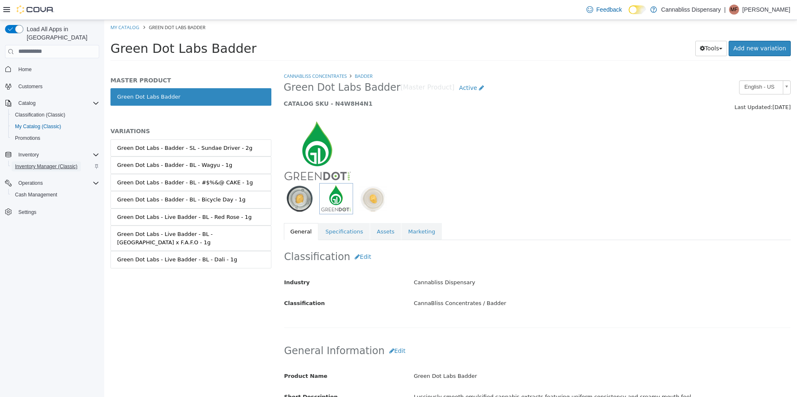
click at [29, 163] on span "Inventory Manager (Classic)" at bounding box center [46, 166] width 62 height 7
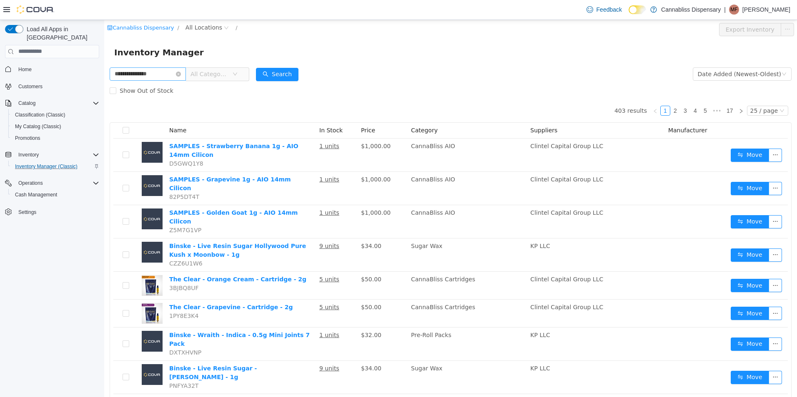
type input "**********"
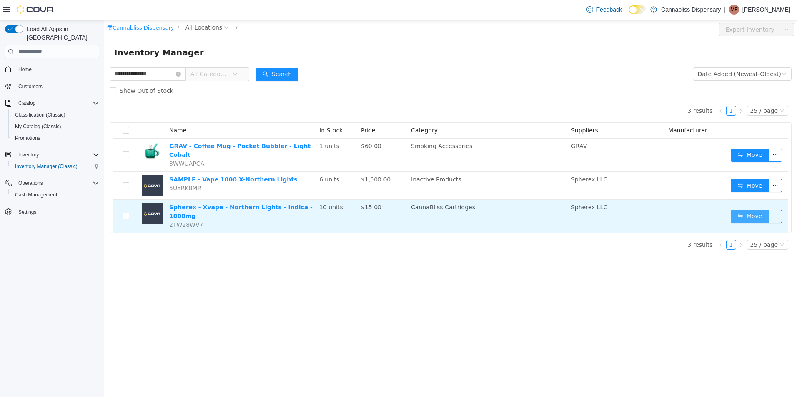
click at [749, 210] on button "Move" at bounding box center [749, 216] width 38 height 13
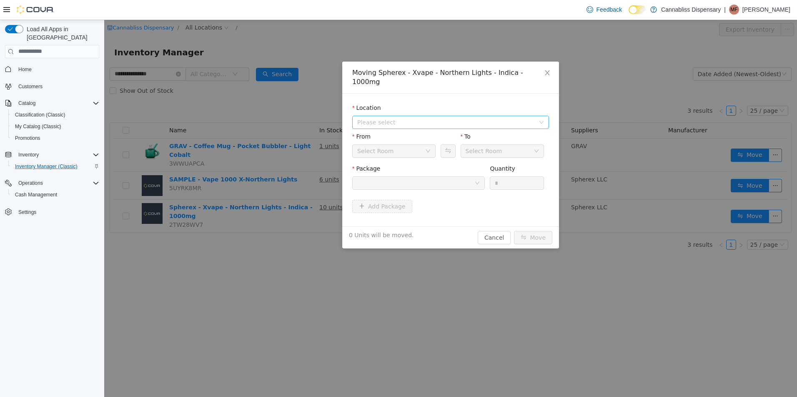
click at [408, 118] on span "Please select" at bounding box center [445, 122] width 177 height 8
click at [386, 146] on span "[STREET_ADDRESS][PERSON_NAME]" at bounding box center [426, 143] width 106 height 7
click at [415, 177] on div at bounding box center [415, 183] width 117 height 12
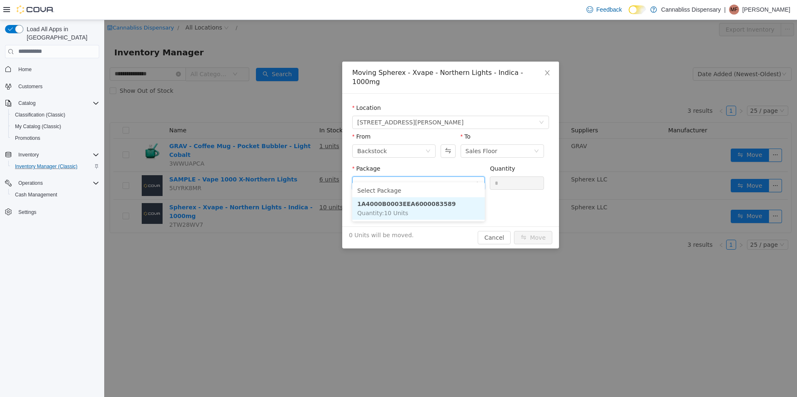
click at [417, 211] on li "1A4000B0003EEA6000083589 Quantity : 10 Units" at bounding box center [418, 208] width 132 height 22
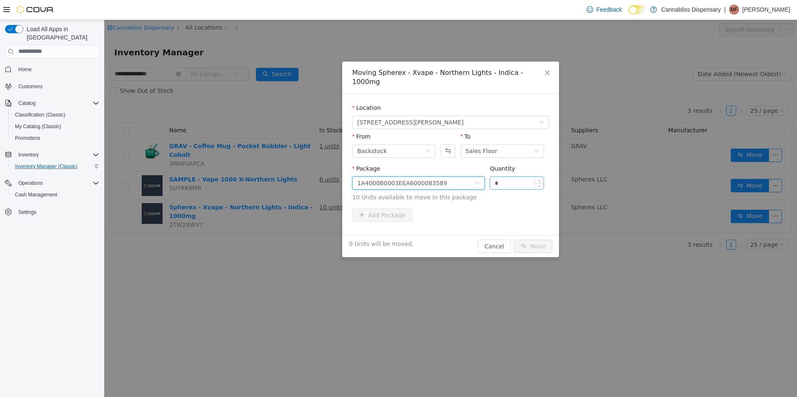
click at [507, 177] on input "*" at bounding box center [516, 183] width 53 height 12
type input "*"
click at [514, 240] on button "Move" at bounding box center [533, 246] width 38 height 13
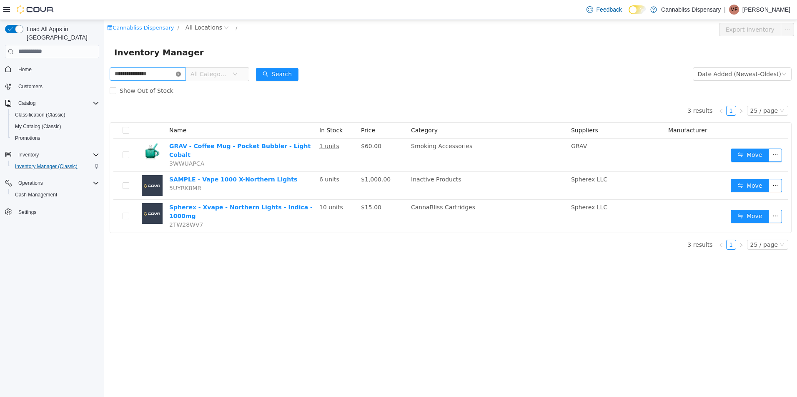
click at [181, 72] on icon "icon: close-circle" at bounding box center [178, 73] width 5 height 5
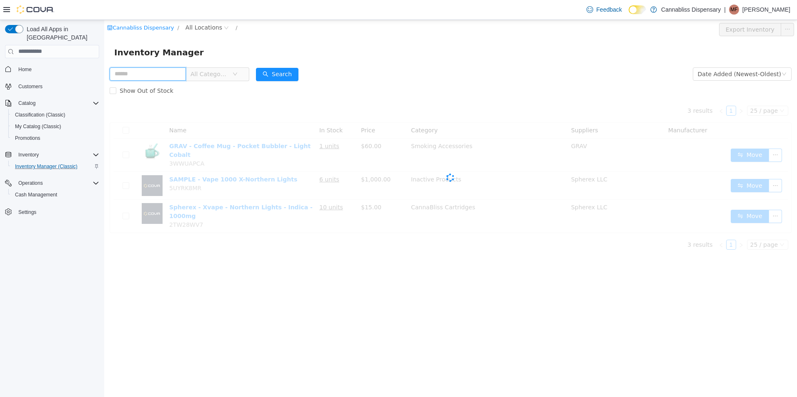
click at [179, 72] on input "text" at bounding box center [148, 73] width 76 height 13
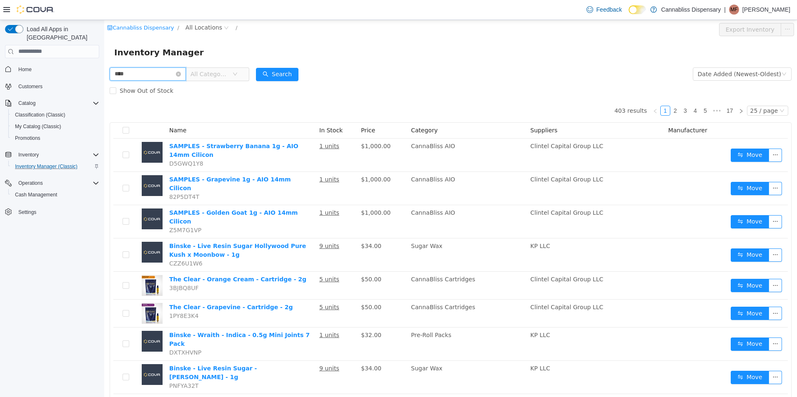
type input "****"
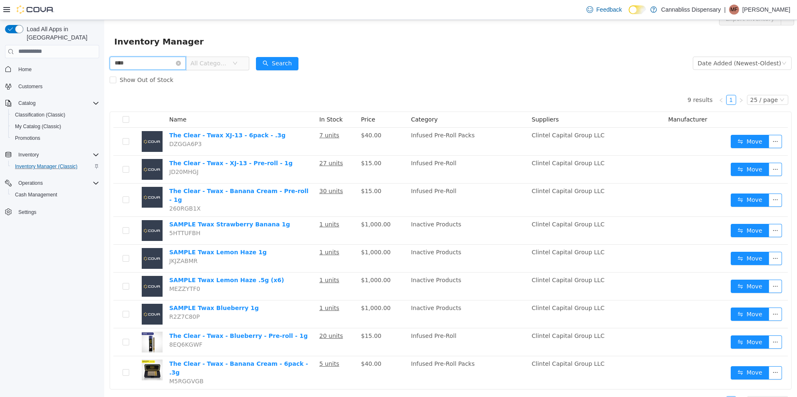
scroll to position [16, 0]
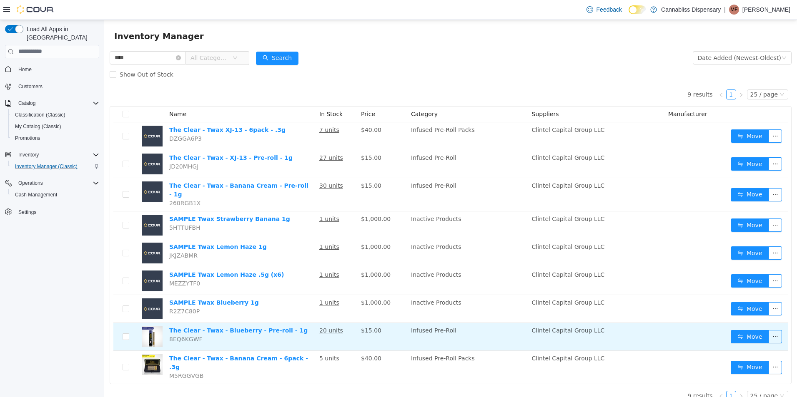
click at [737, 324] on td "Move" at bounding box center [757, 337] width 60 height 28
click at [740, 332] on button "Move" at bounding box center [749, 336] width 38 height 13
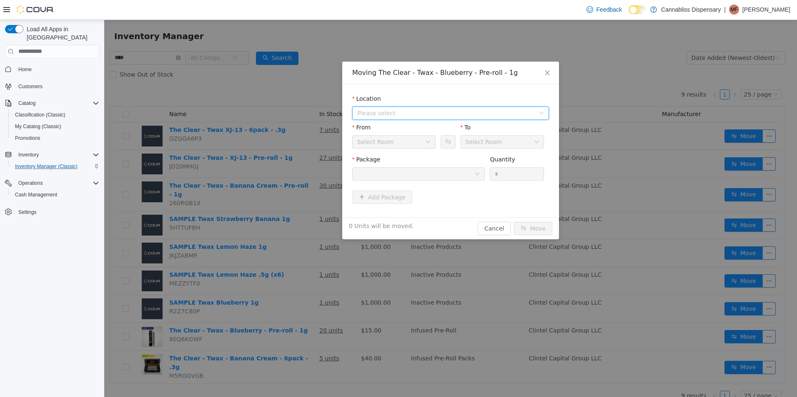
click at [428, 115] on span "Please select" at bounding box center [445, 113] width 177 height 8
click at [393, 142] on span "[STREET_ADDRESS][PERSON_NAME]" at bounding box center [426, 143] width 106 height 7
click at [398, 175] on div at bounding box center [415, 173] width 117 height 12
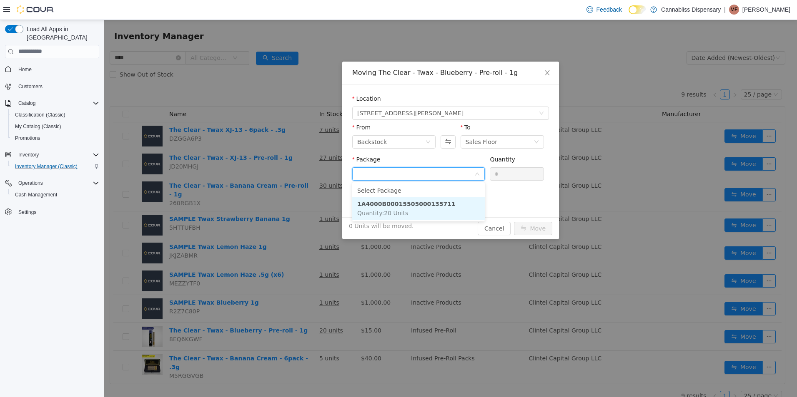
click at [405, 211] on li "1A4000B00015505000135711 Quantity : 20 Units" at bounding box center [418, 208] width 132 height 22
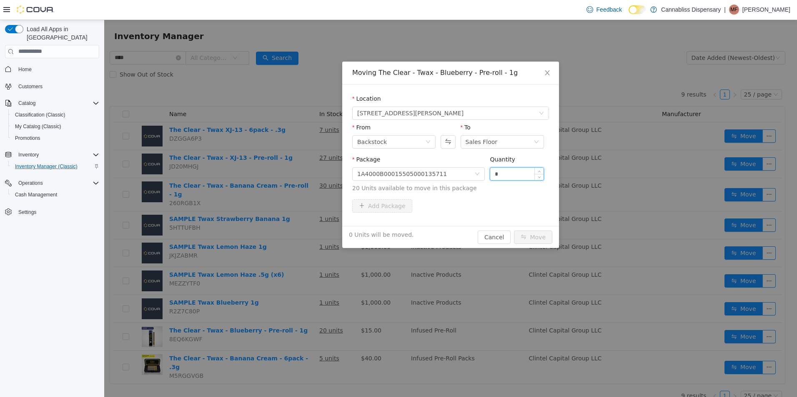
click at [505, 171] on input "*" at bounding box center [516, 173] width 53 height 12
type input "*"
click at [536, 236] on button "Move" at bounding box center [533, 236] width 38 height 13
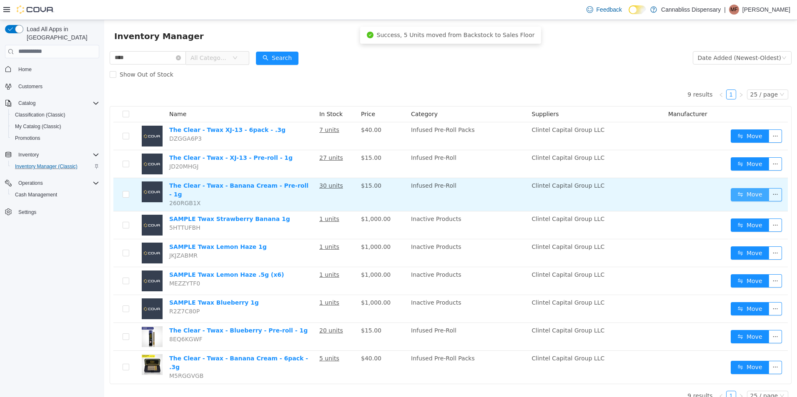
click at [735, 193] on button "Move" at bounding box center [749, 194] width 38 height 13
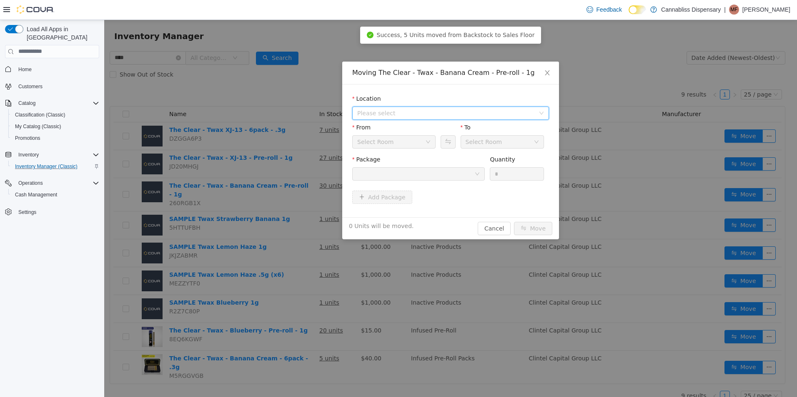
click at [484, 114] on span "Please select" at bounding box center [445, 113] width 177 height 8
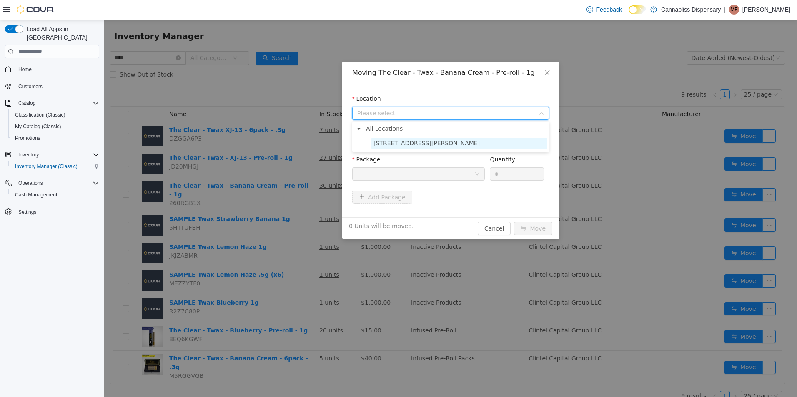
click at [389, 142] on span "[STREET_ADDRESS][PERSON_NAME]" at bounding box center [426, 143] width 106 height 7
click at [375, 172] on div at bounding box center [415, 173] width 117 height 12
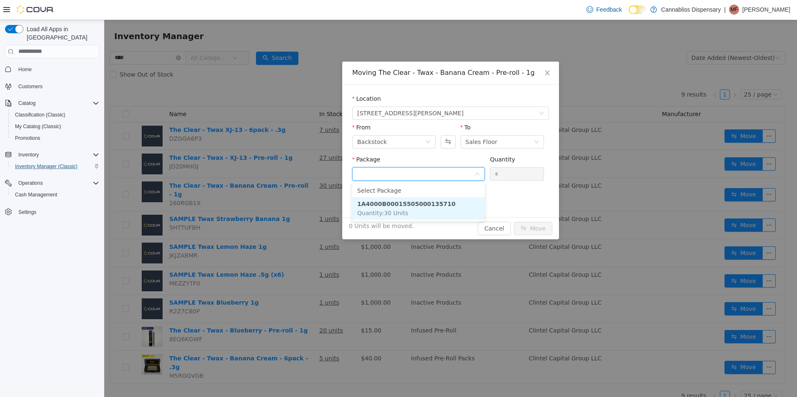
click at [363, 210] on span "Quantity : 30 Units" at bounding box center [382, 213] width 51 height 7
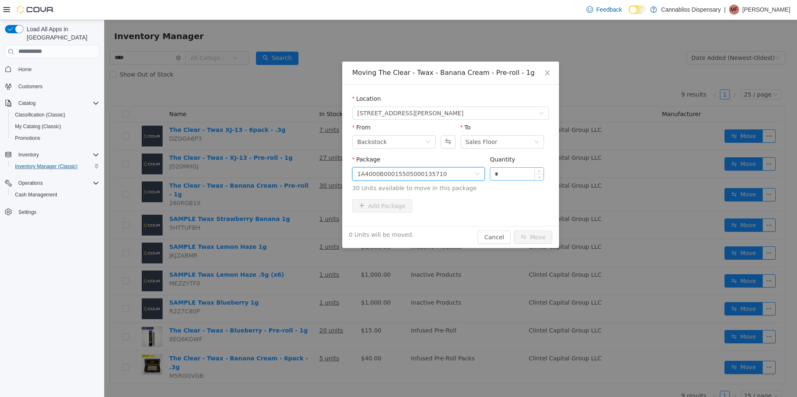
click at [506, 174] on input "*" at bounding box center [516, 173] width 53 height 12
type input "*"
click at [514, 230] on button "Move" at bounding box center [533, 236] width 38 height 13
